Goal: Transaction & Acquisition: Purchase product/service

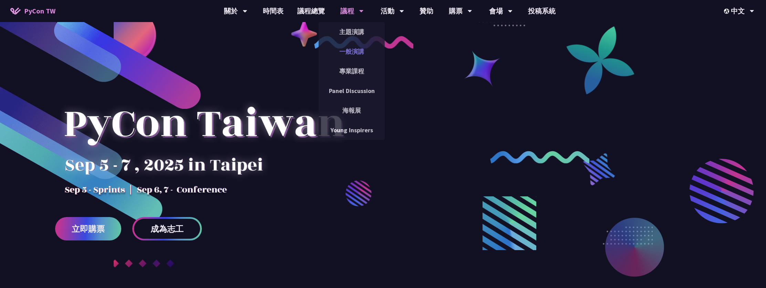
click at [350, 51] on link "一般演講" at bounding box center [352, 51] width 66 height 16
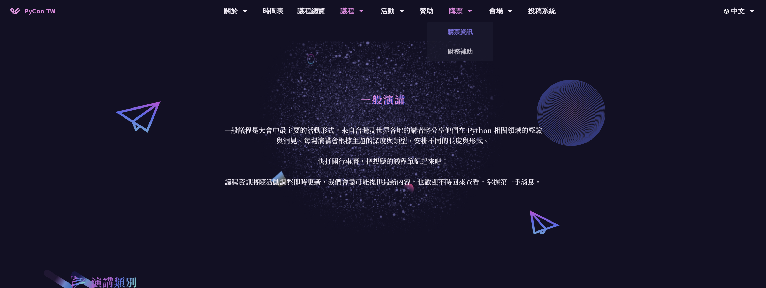
click at [462, 26] on link "購票資訊" at bounding box center [460, 32] width 66 height 16
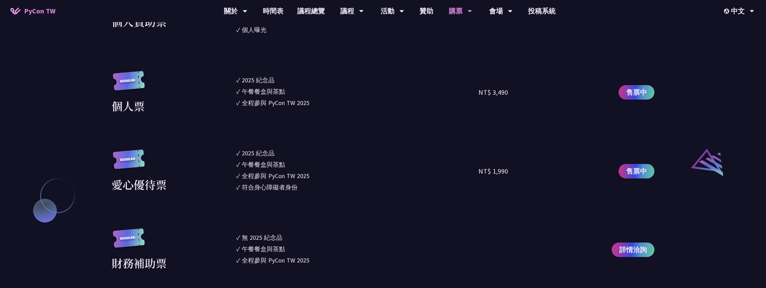
scroll to position [632, 0]
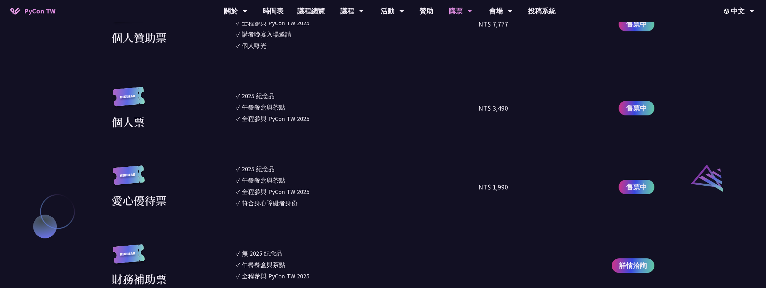
drag, startPoint x: 506, startPoint y: 107, endPoint x: 473, endPoint y: 107, distance: 33.4
click at [473, 107] on div "個人票 ✓ 2025 紀念品 ✓ 午餐餐盒與茶點 ✓ 全程參與 PyCon TW 2025 NT$ 3,490 售票中" at bounding box center [383, 108] width 543 height 43
drag, startPoint x: 473, startPoint y: 107, endPoint x: 474, endPoint y: 129, distance: 21.4
click at [474, 129] on ul "✓ 2025 [PERSON_NAME]✓ 午餐餐盒與茶點 ✓ 全程參與 PyCon TW 2025" at bounding box center [357, 108] width 242 height 43
click at [453, 119] on li "✓ 全程參與 PyCon TW 2025" at bounding box center [357, 118] width 242 height 9
